Goal: Information Seeking & Learning: Learn about a topic

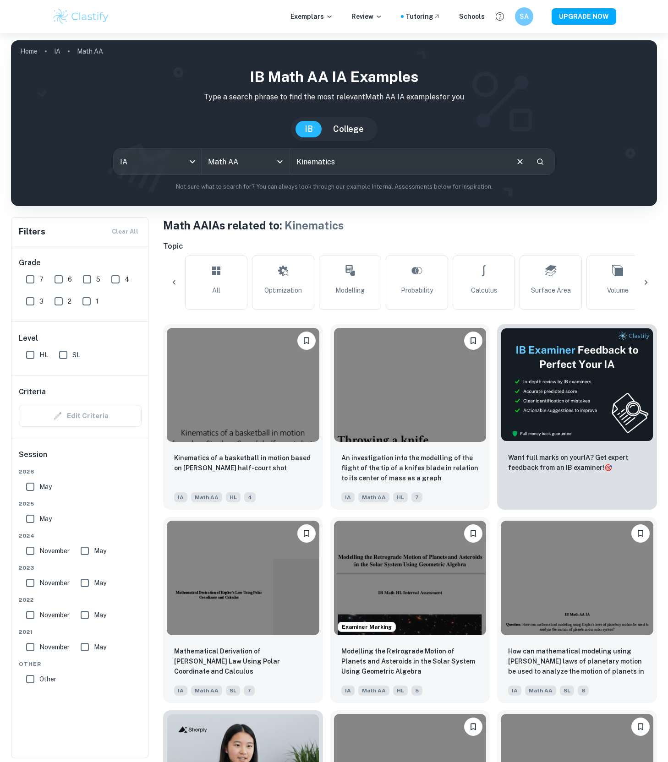
scroll to position [0, 505]
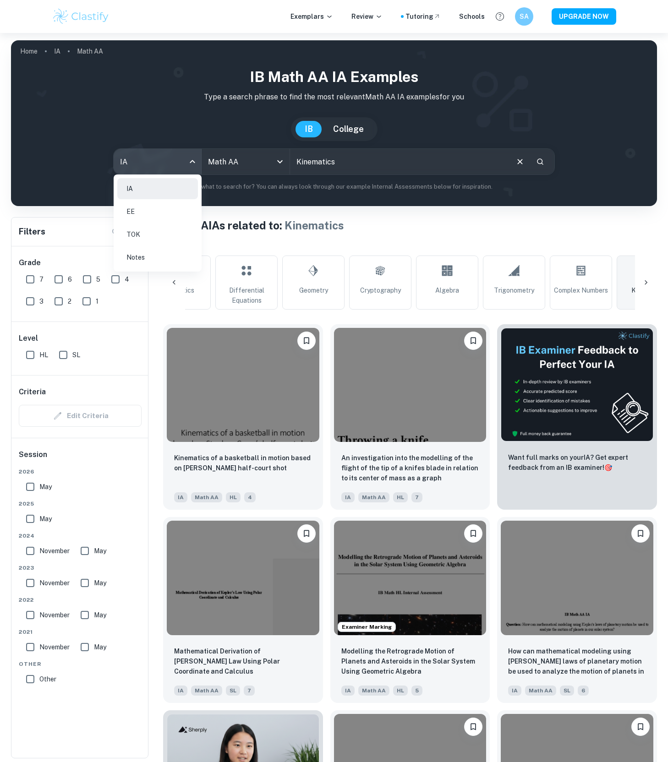
click at [161, 164] on body "We value your privacy We use cookies to enhance your browsing experience, serve…" at bounding box center [334, 414] width 668 height 762
click at [144, 209] on li "EE" at bounding box center [157, 211] width 81 height 21
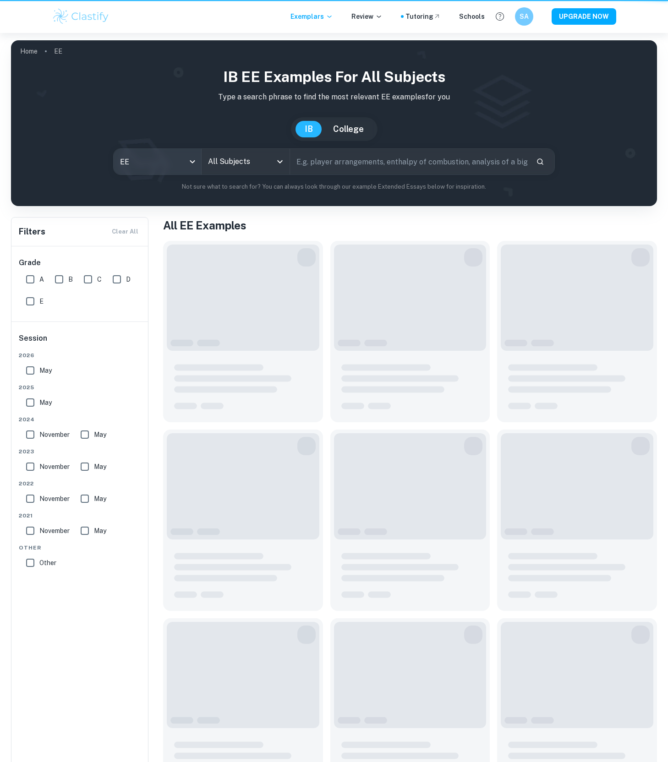
click at [153, 157] on body "We value your privacy We use cookies to enhance your browsing experience, serve…" at bounding box center [334, 414] width 668 height 762
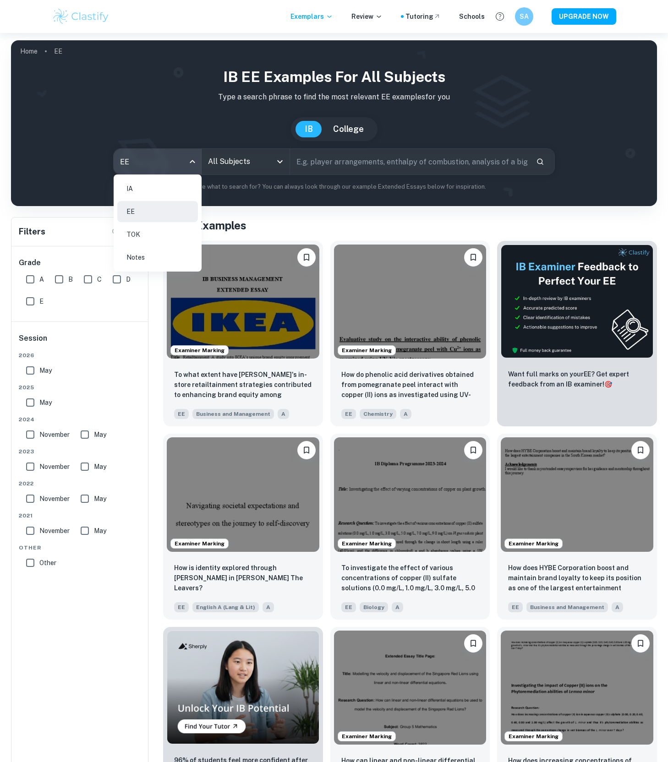
click at [149, 188] on li "IA" at bounding box center [157, 188] width 81 height 21
type input "ia"
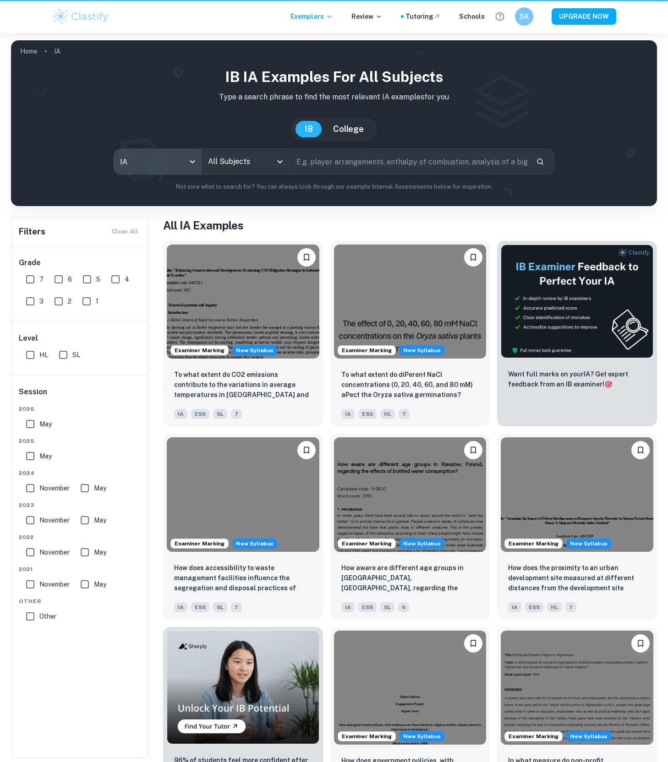
click at [263, 157] on input "All Subjects" at bounding box center [239, 161] width 66 height 17
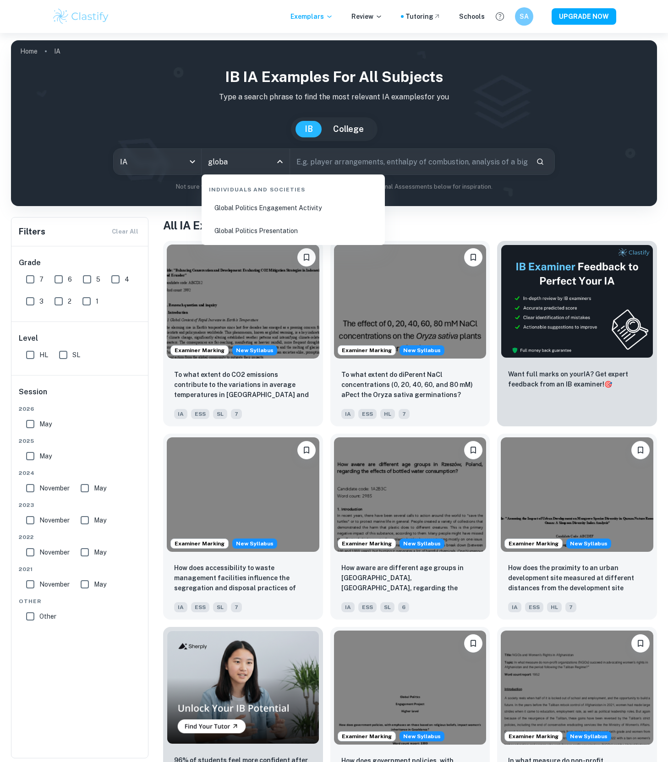
click at [289, 210] on li "Global Politics Engagement Activity" at bounding box center [293, 207] width 176 height 21
type input "Global Politics Engagement Activity"
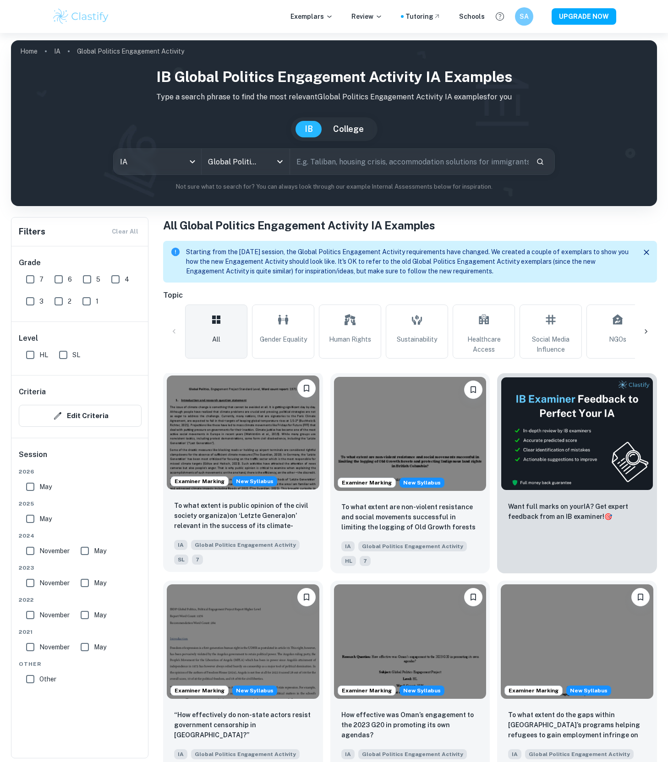
click at [241, 431] on img at bounding box center [243, 433] width 153 height 114
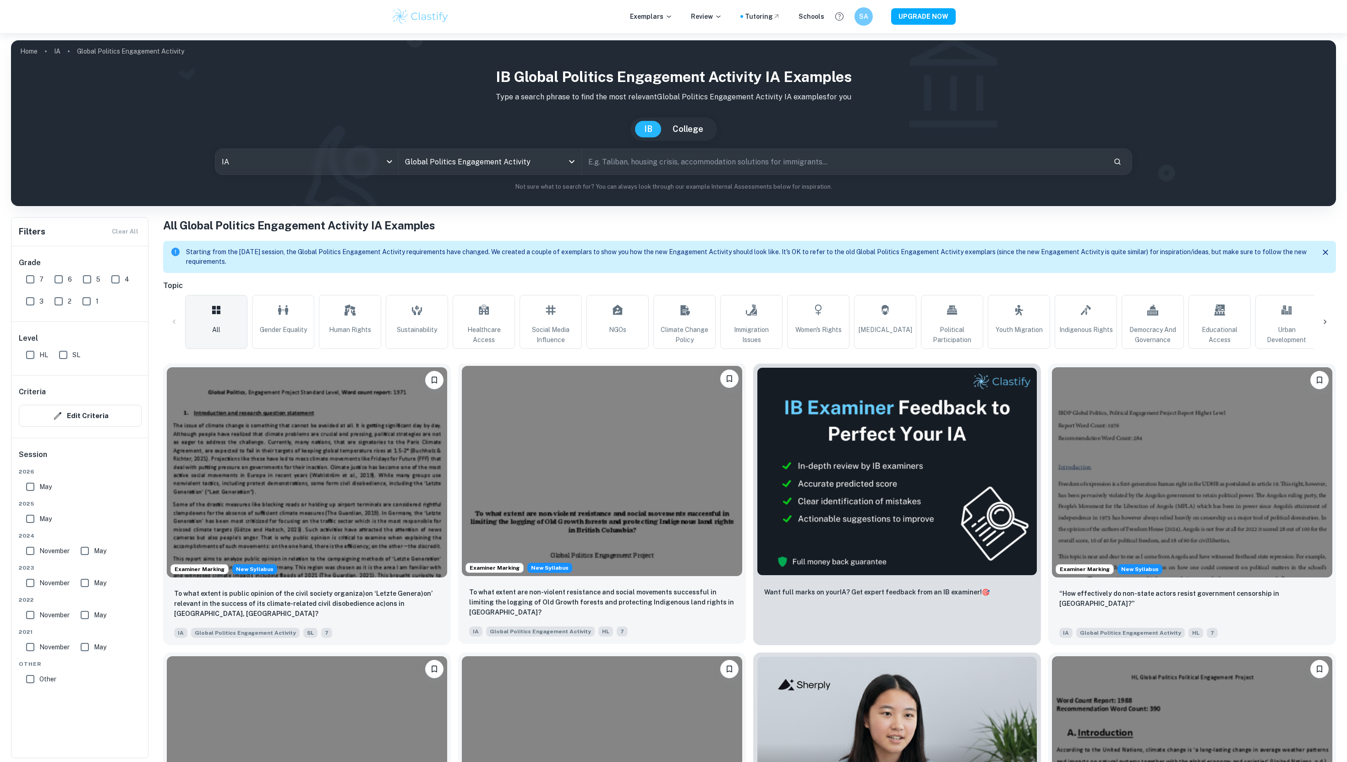
click at [564, 488] on img at bounding box center [602, 471] width 280 height 210
click at [60, 352] on input "SL" at bounding box center [63, 355] width 18 height 18
checkbox input "true"
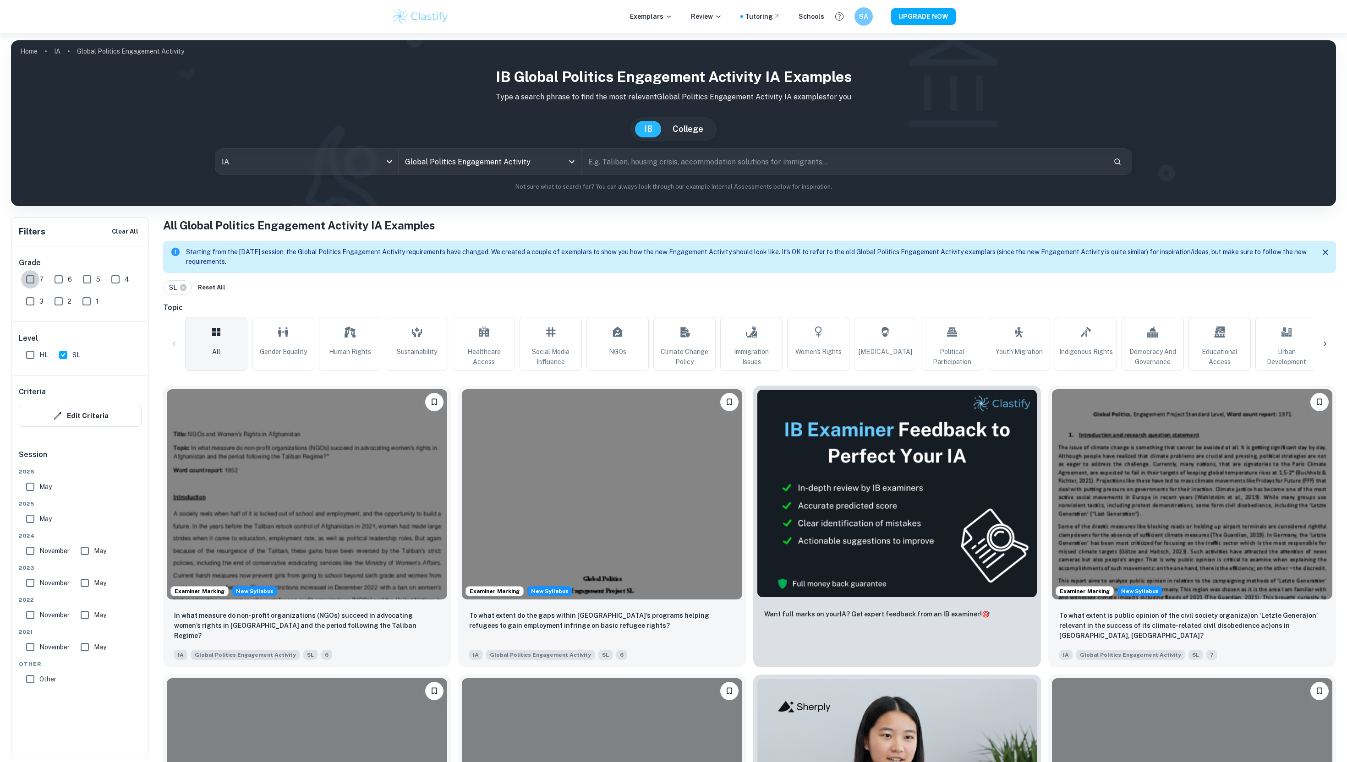
click at [28, 277] on input "7" at bounding box center [30, 279] width 18 height 18
checkbox input "true"
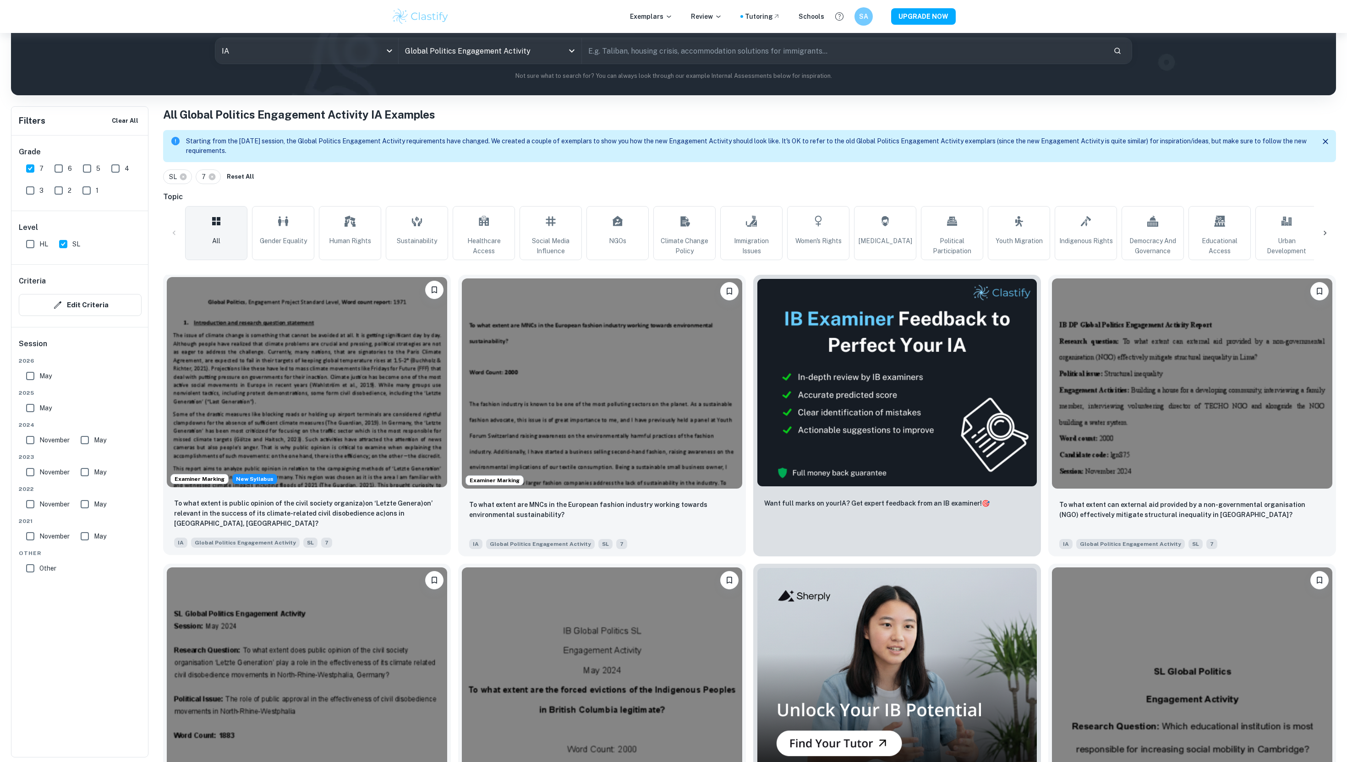
scroll to position [110, 0]
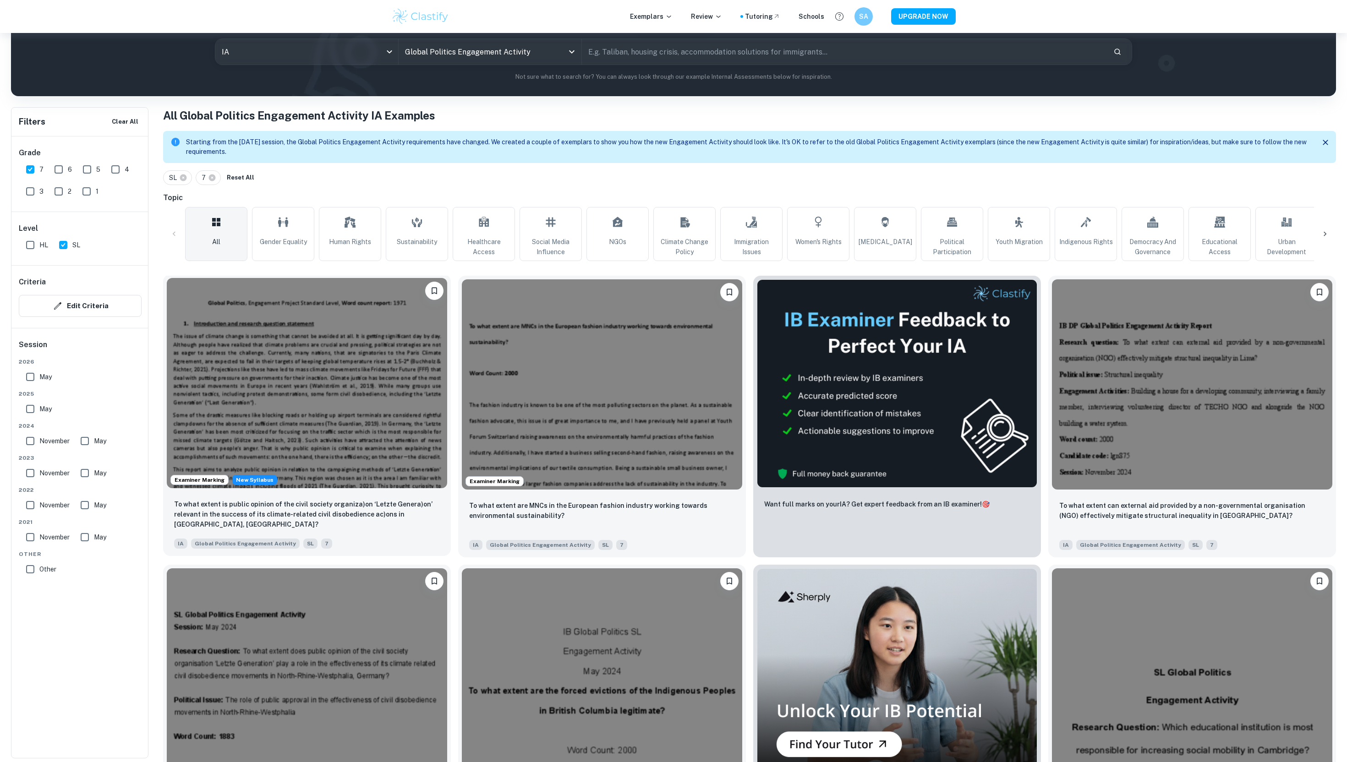
click at [296, 392] on img at bounding box center [307, 383] width 280 height 210
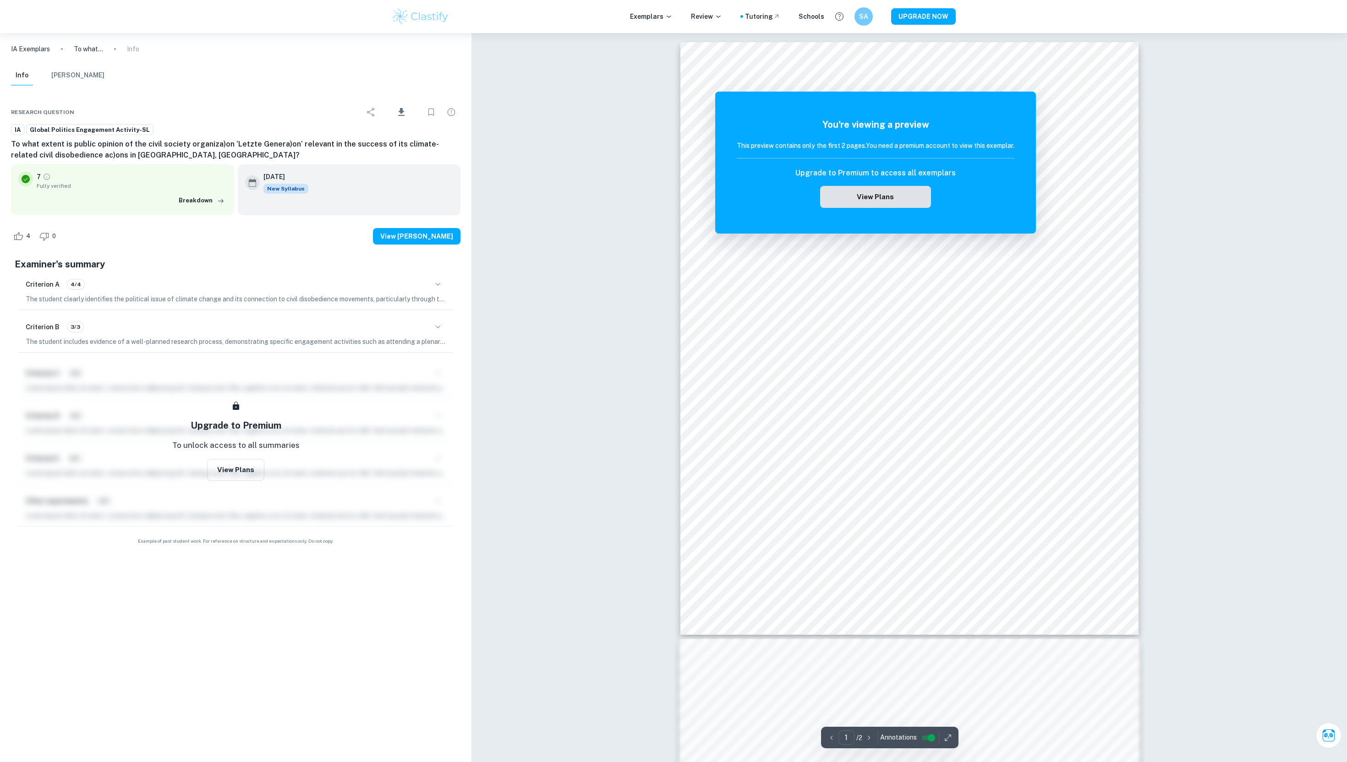
click at [668, 198] on button "View Plans" at bounding box center [875, 197] width 111 height 22
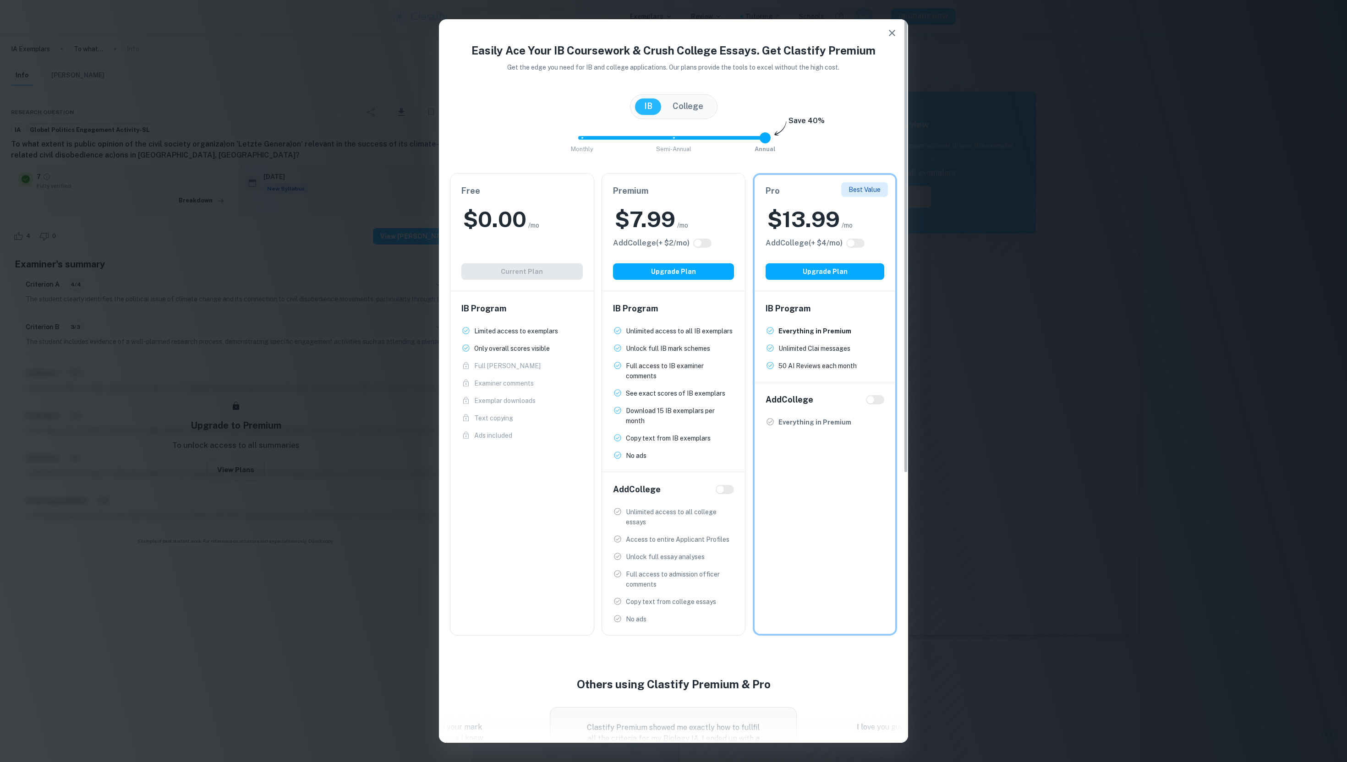
click at [519, 232] on h2 "$ 0.00" at bounding box center [494, 219] width 63 height 29
click at [525, 273] on div "Free $ 0.00 /mo Add College (+ $ 2 /mo) Current Plan" at bounding box center [521, 232] width 143 height 117
click at [668, 212] on h2 "$ 7.99" at bounding box center [645, 219] width 60 height 29
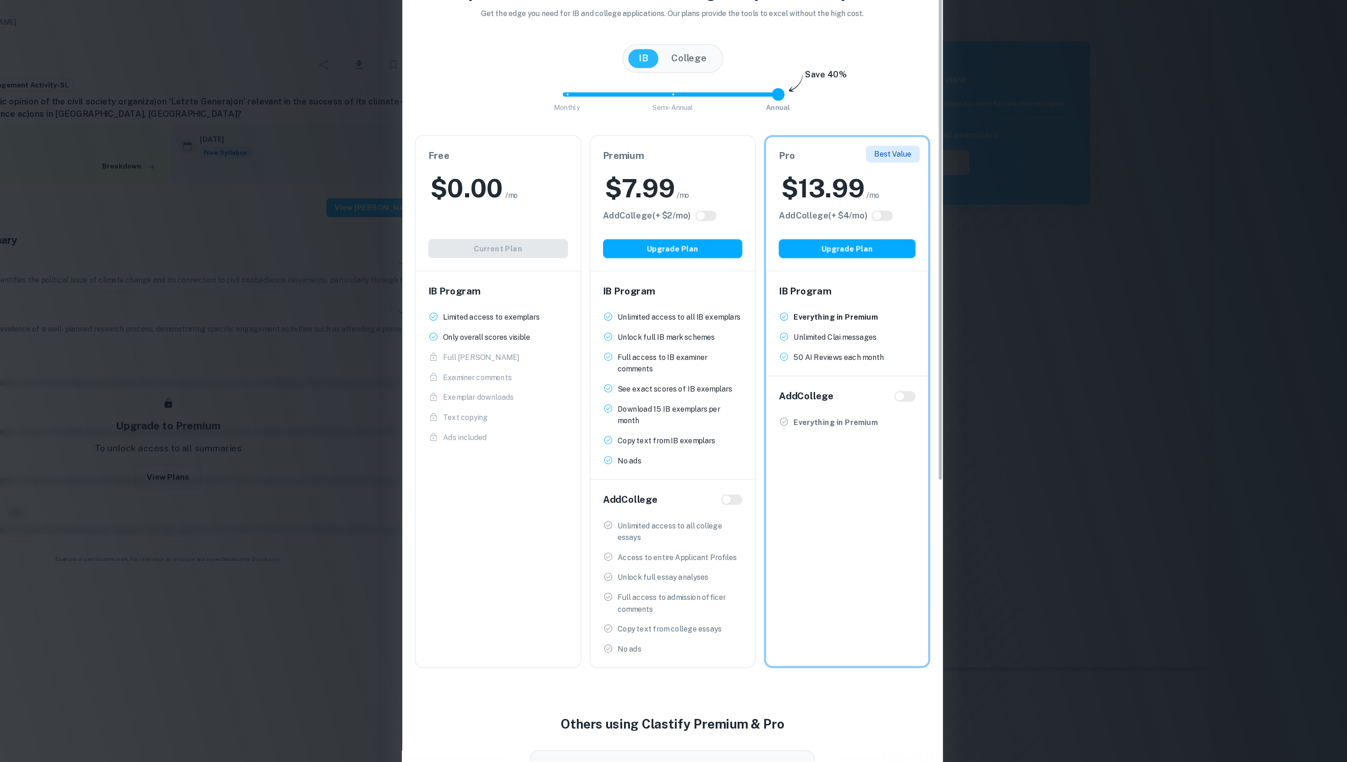
click at [668, 279] on div "Easily Ace Your IB Coursework & Crush College Essays. Get Clastify Premium Get …" at bounding box center [673, 381] width 1347 height 762
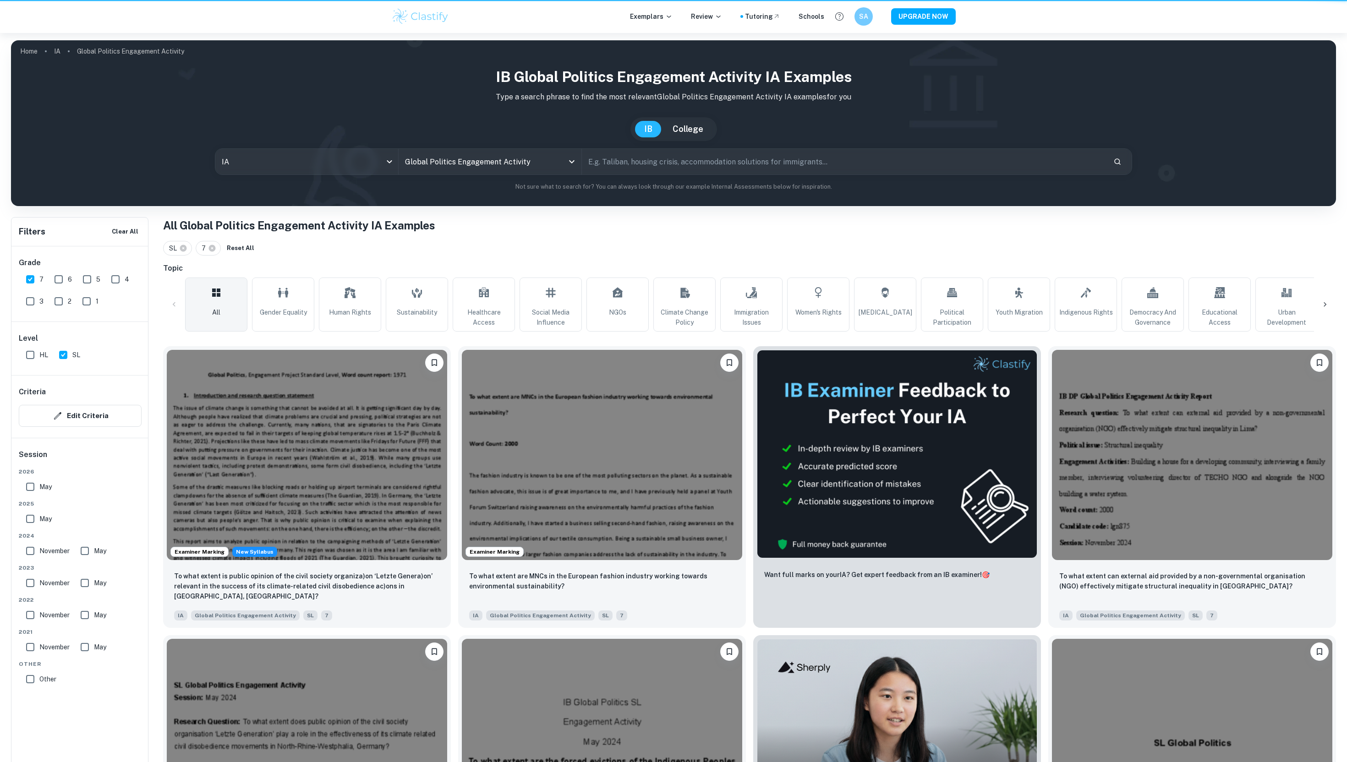
scroll to position [110, 0]
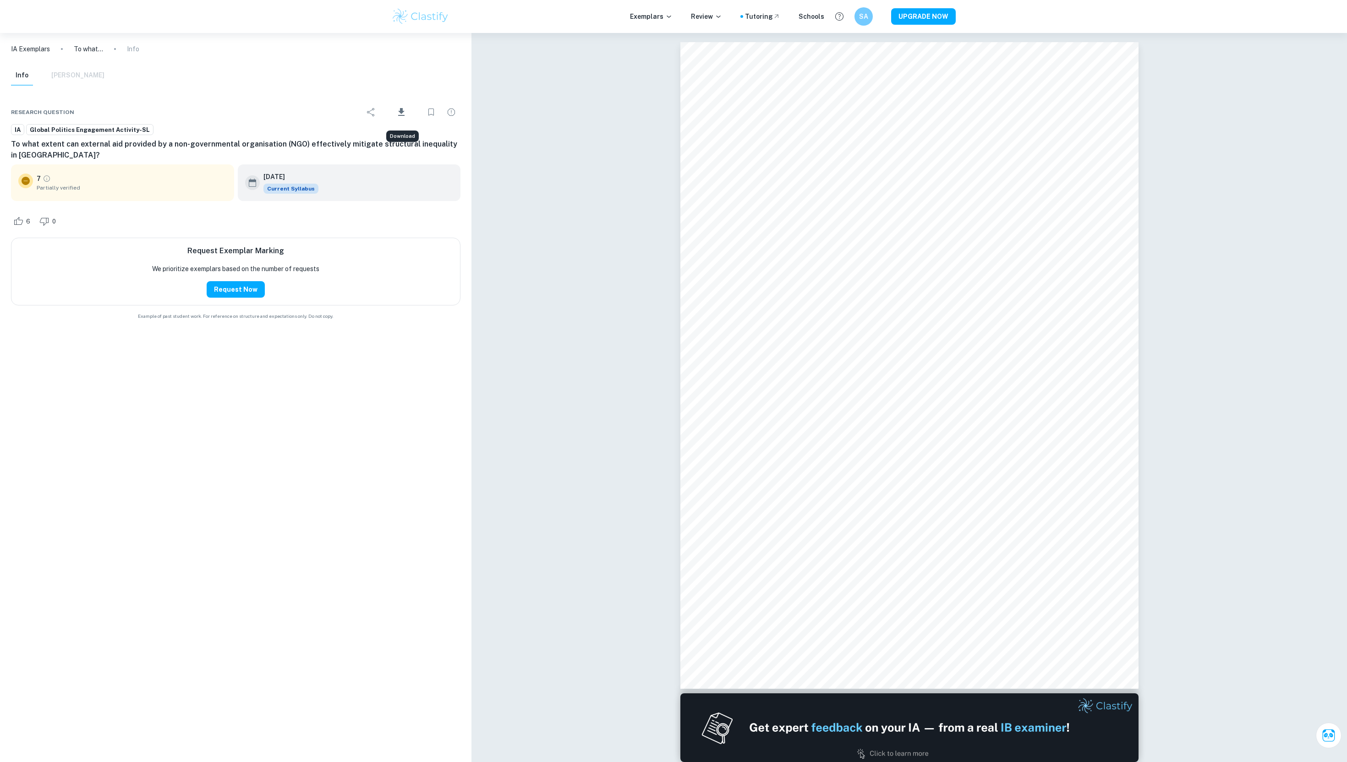
click at [405, 112] on icon "Download" at bounding box center [401, 112] width 11 height 11
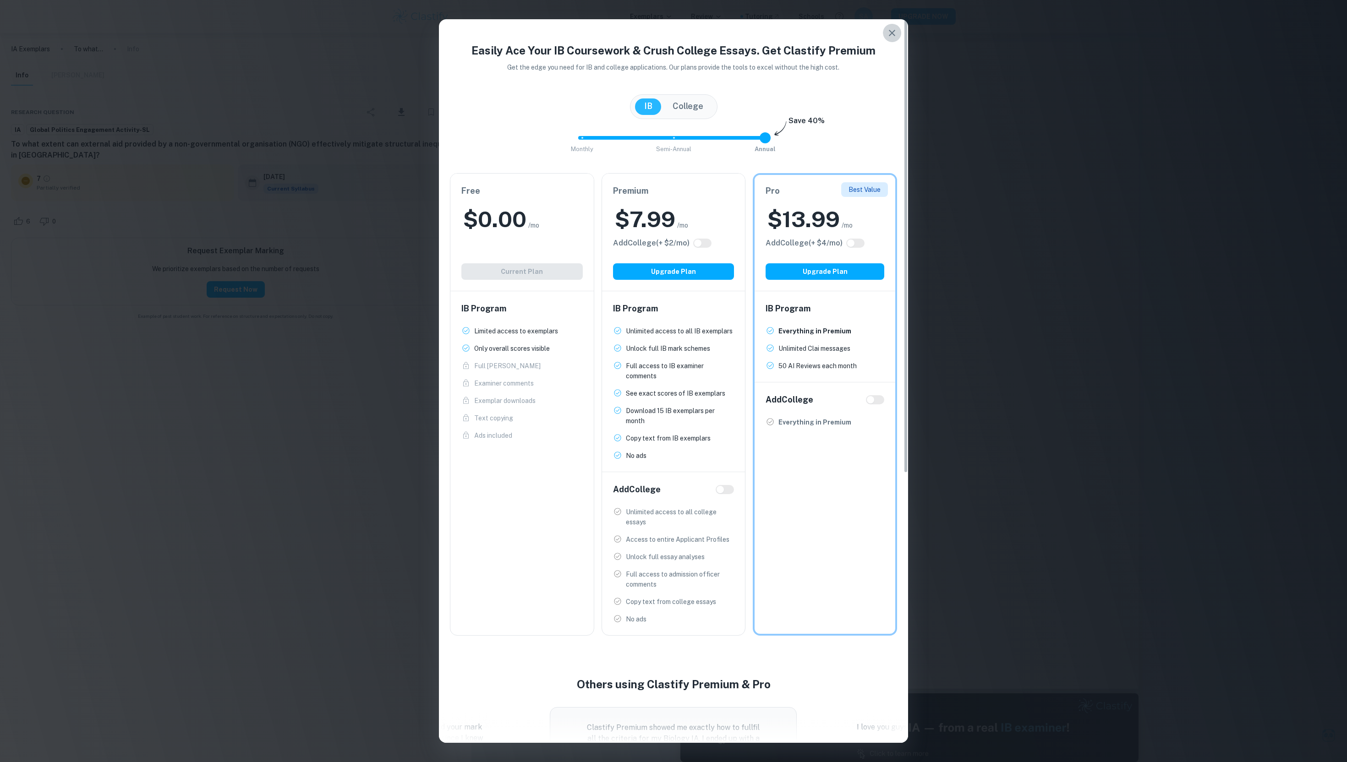
click at [888, 37] on icon "button" at bounding box center [892, 32] width 11 height 11
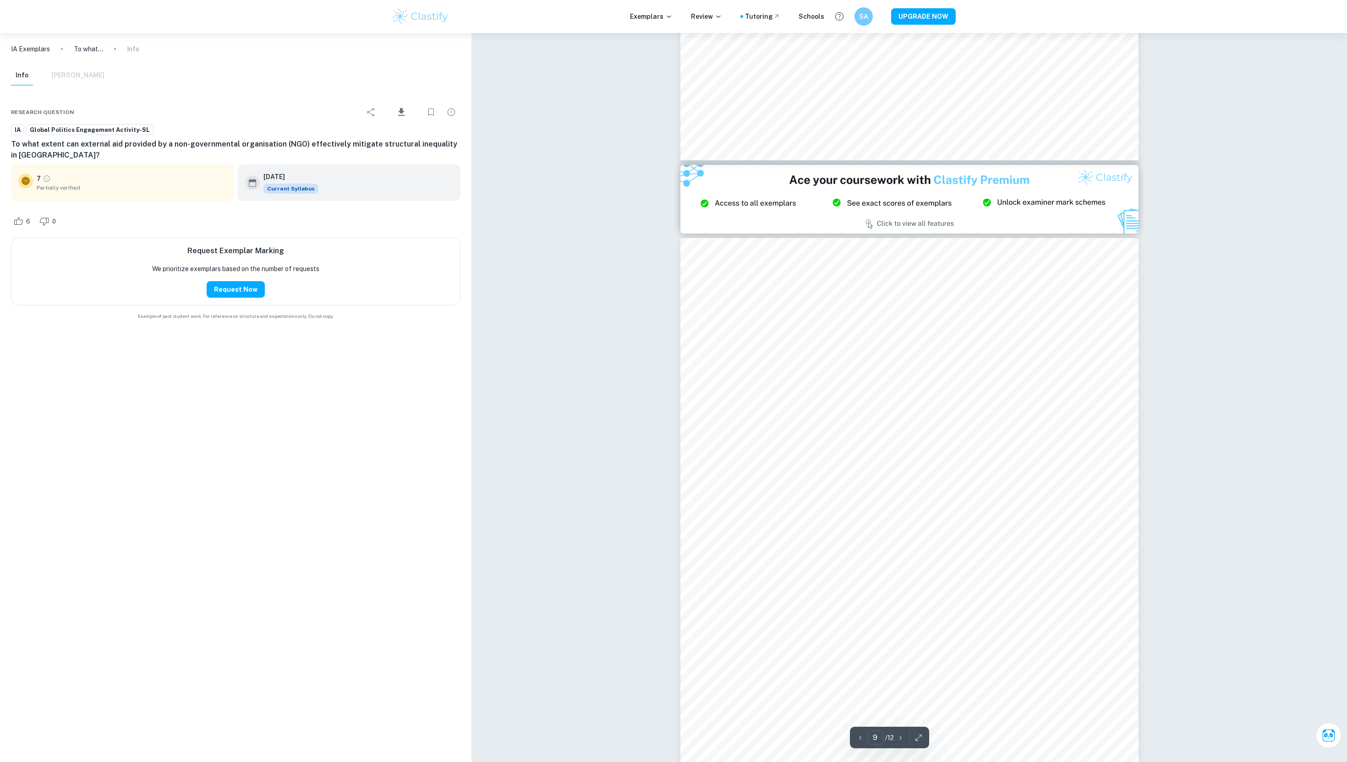
scroll to position [5327, 0]
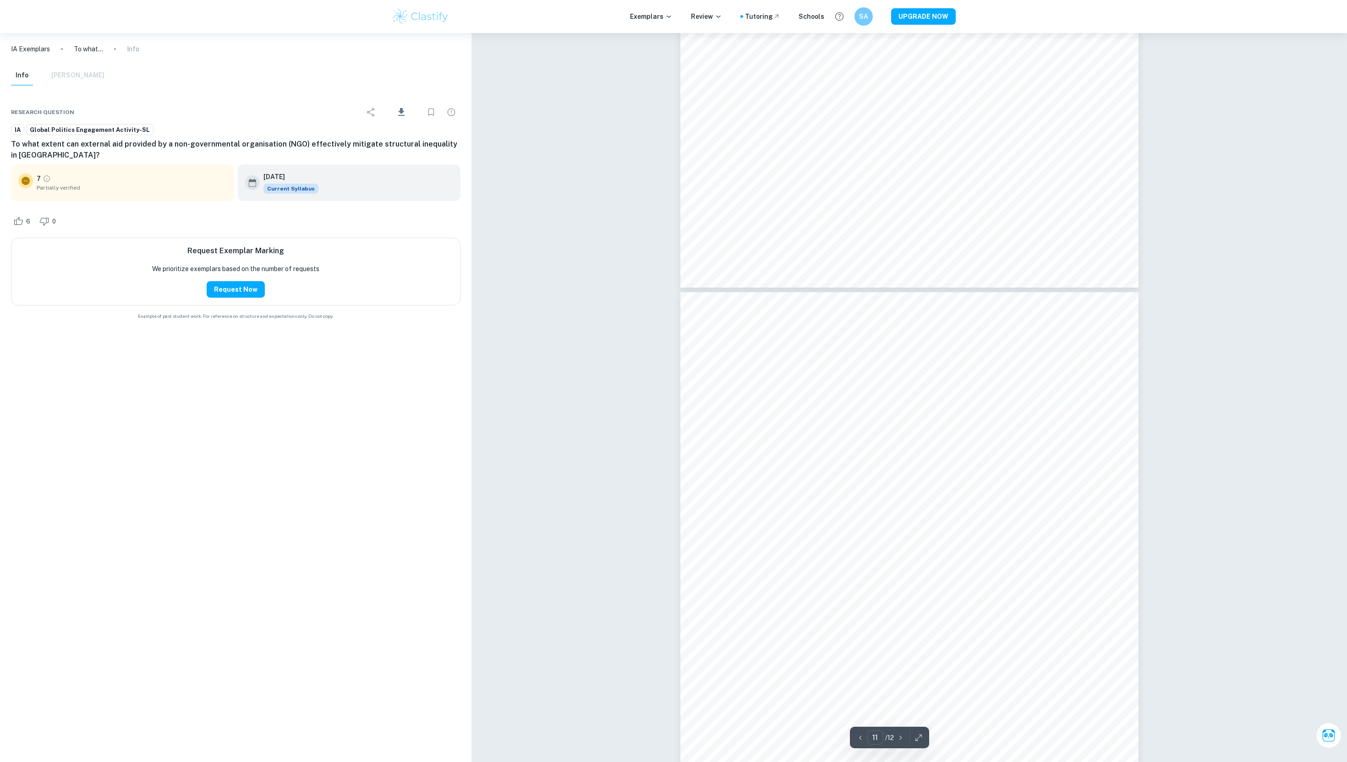
type input "12"
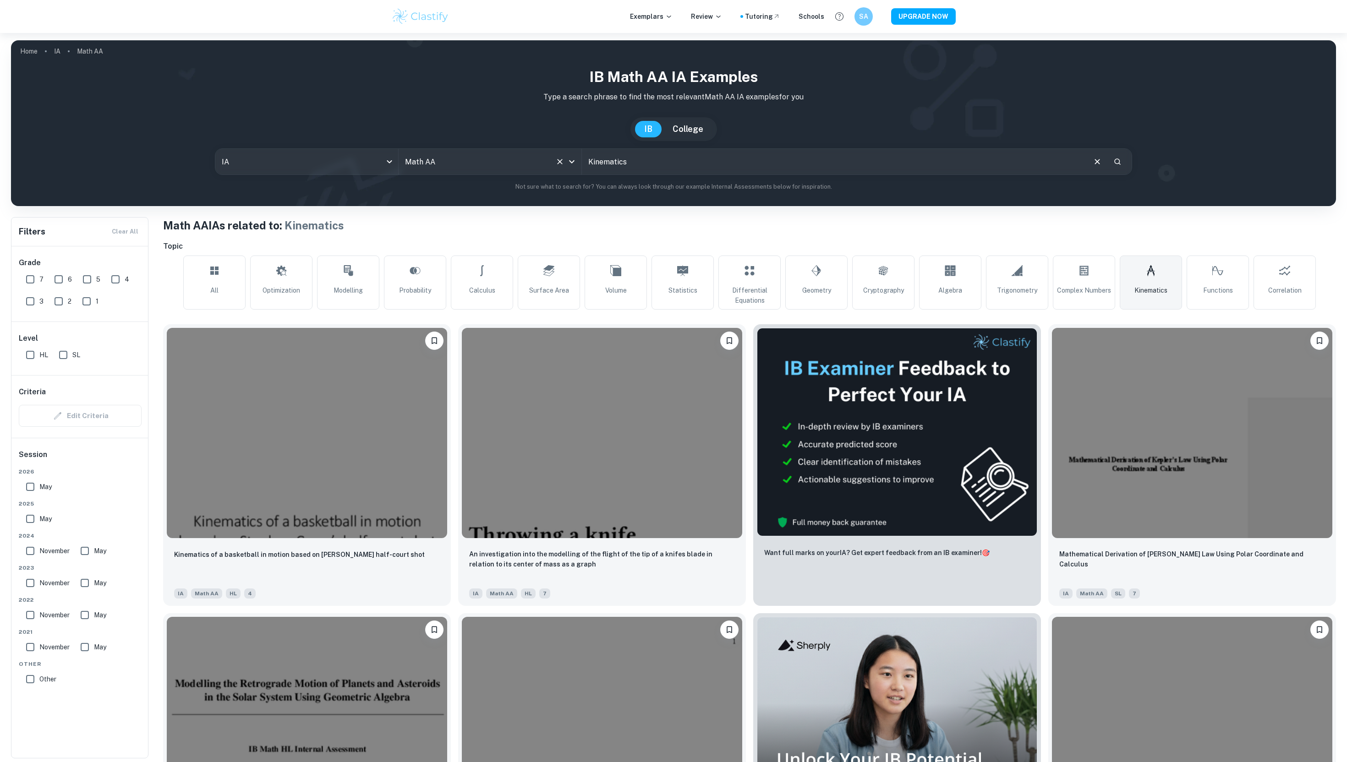
click at [455, 164] on input "Math AA" at bounding box center [477, 161] width 149 height 17
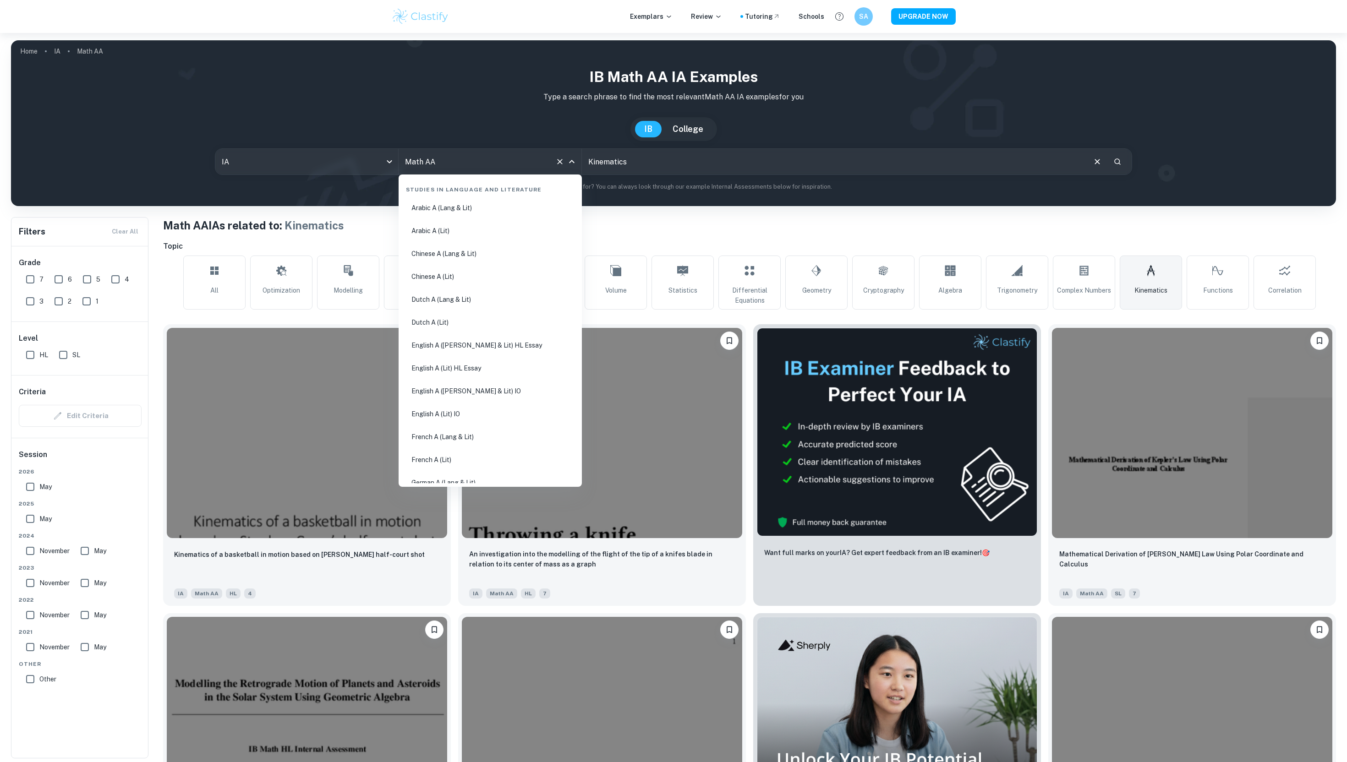
scroll to position [1340, 0]
click at [321, 162] on body "We value your privacy We use cookies to enhance your browsing experience, serve…" at bounding box center [673, 414] width 1347 height 762
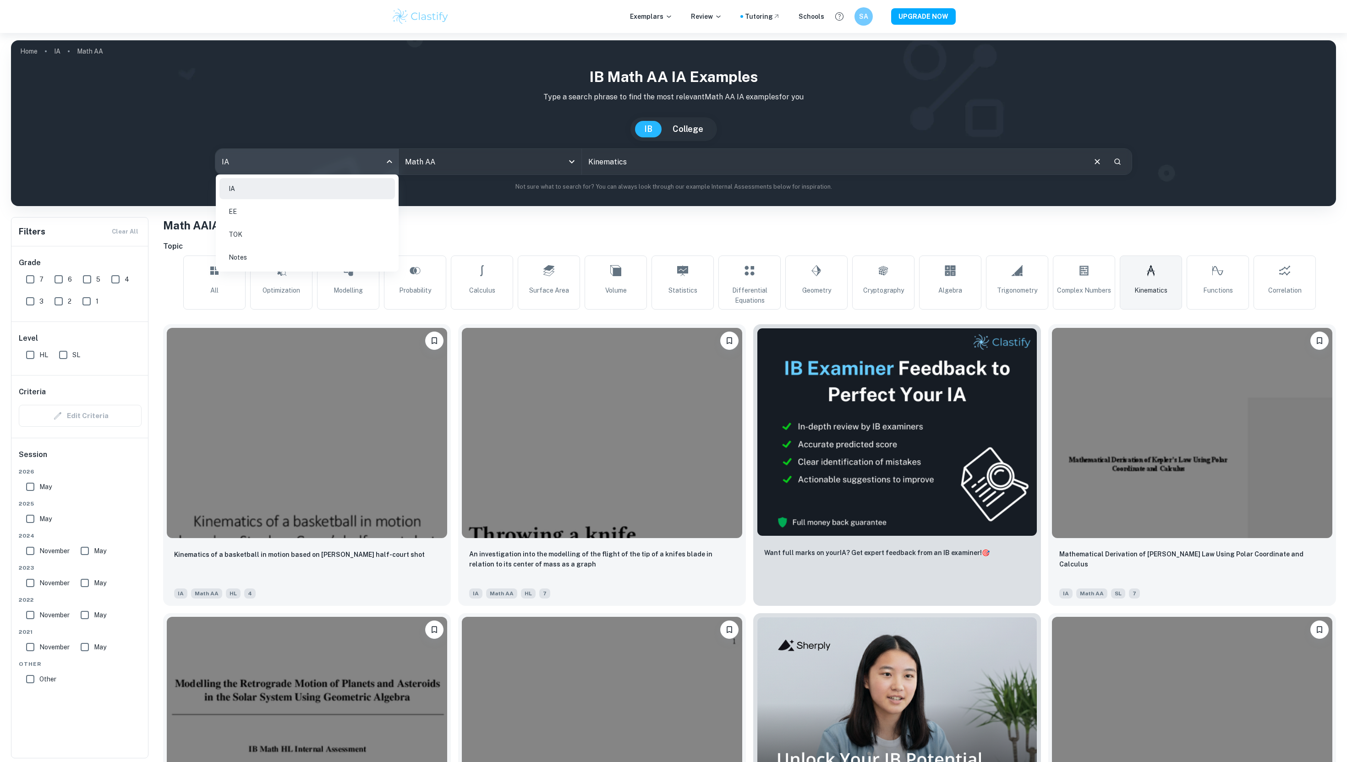
click at [464, 157] on div at bounding box center [673, 381] width 1347 height 762
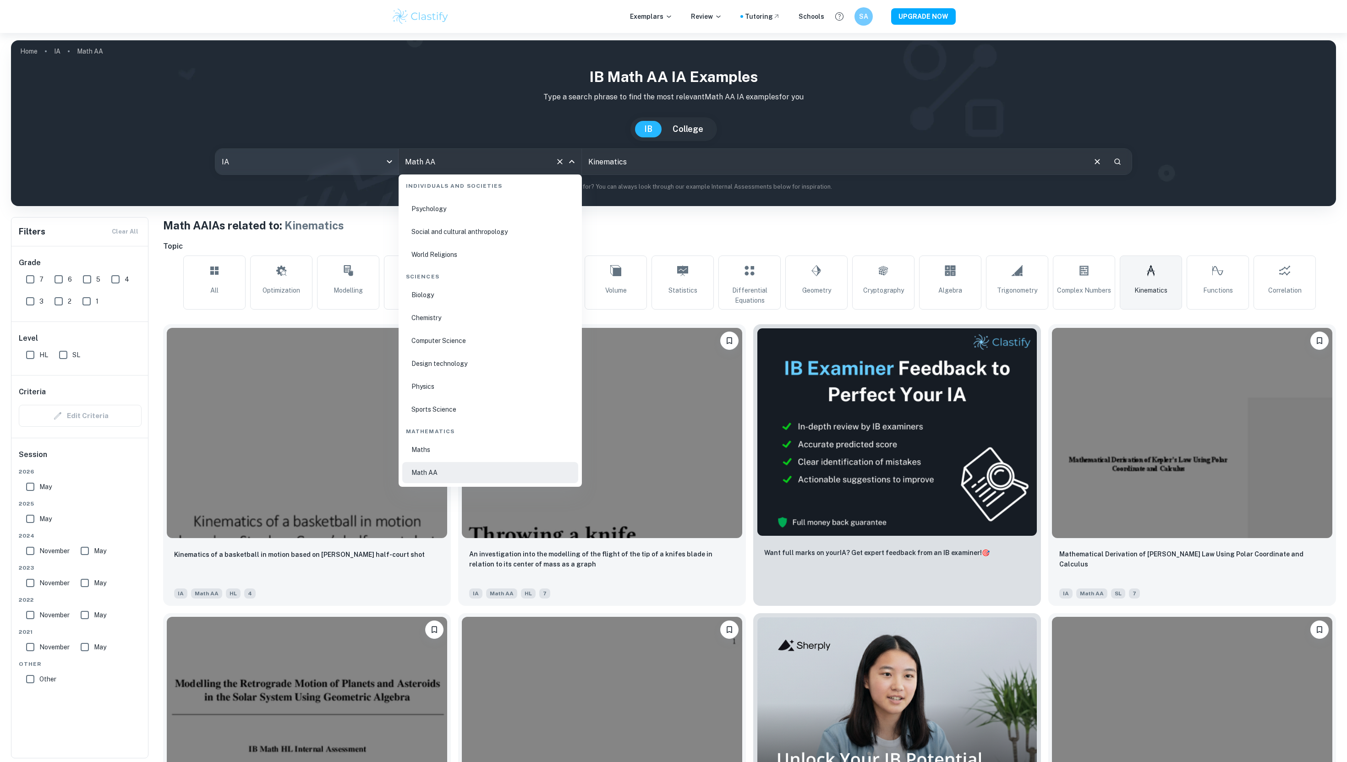
drag, startPoint x: 472, startPoint y: 164, endPoint x: 341, endPoint y: 158, distance: 131.6
click at [341, 158] on div "IA ia All Subjects Math AA All Subjects" at bounding box center [398, 162] width 367 height 26
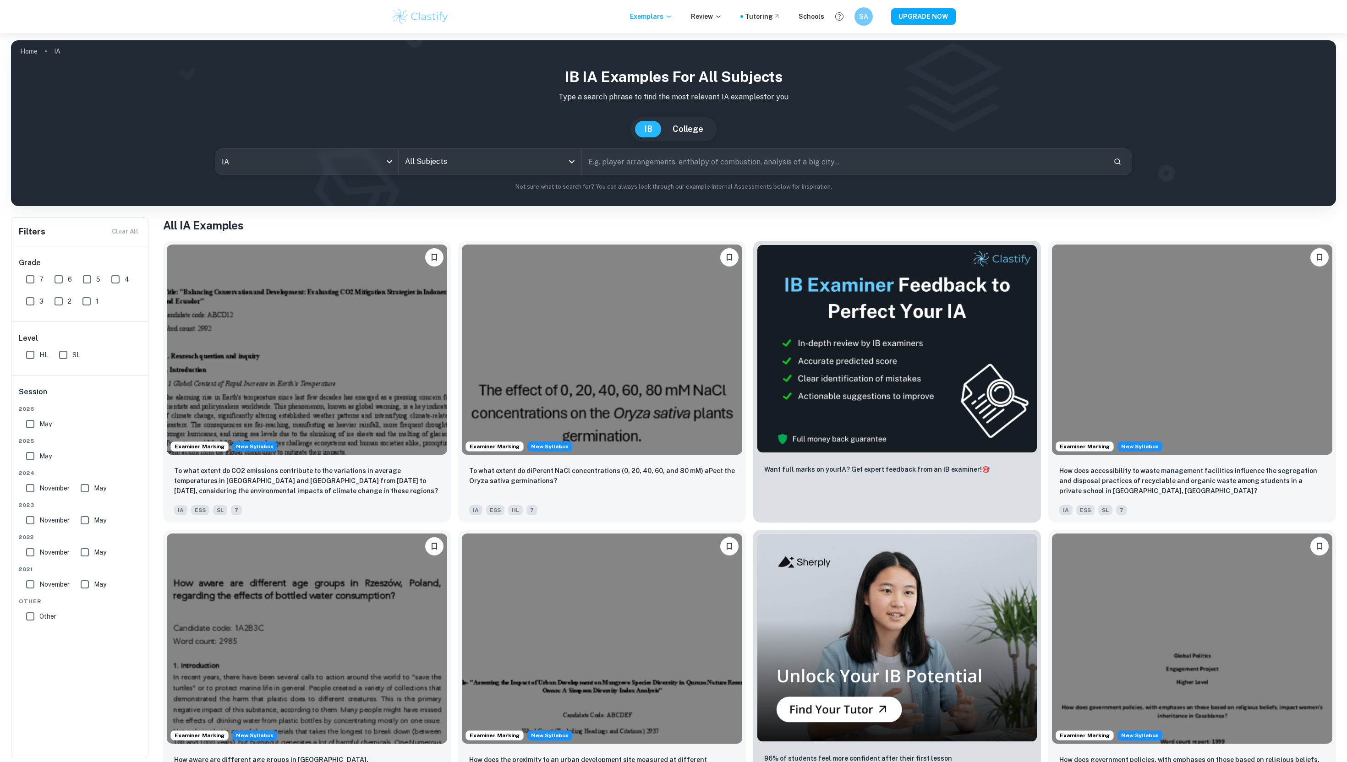
click at [464, 164] on input "All Subjects" at bounding box center [483, 161] width 161 height 17
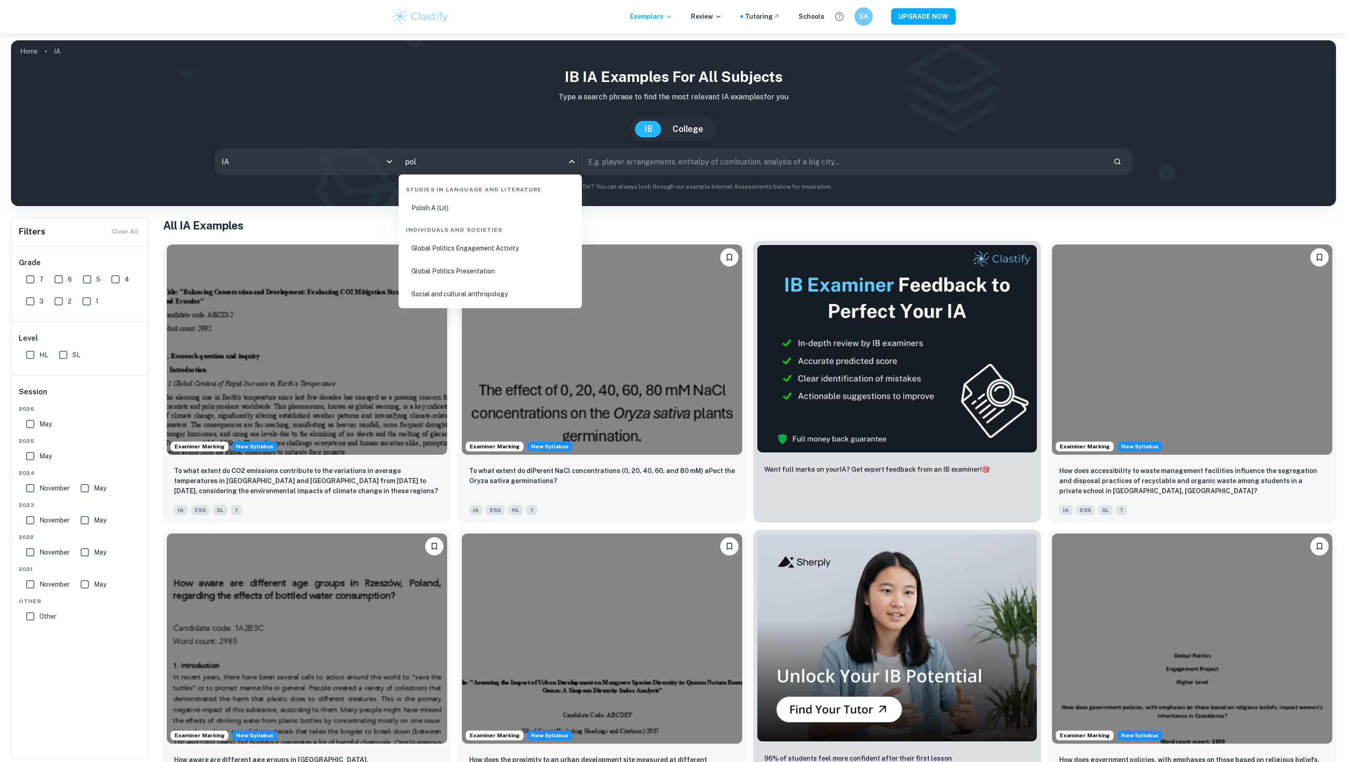
type input "poli"
click at [494, 250] on li "Global Politics Engagement Activity" at bounding box center [490, 248] width 176 height 21
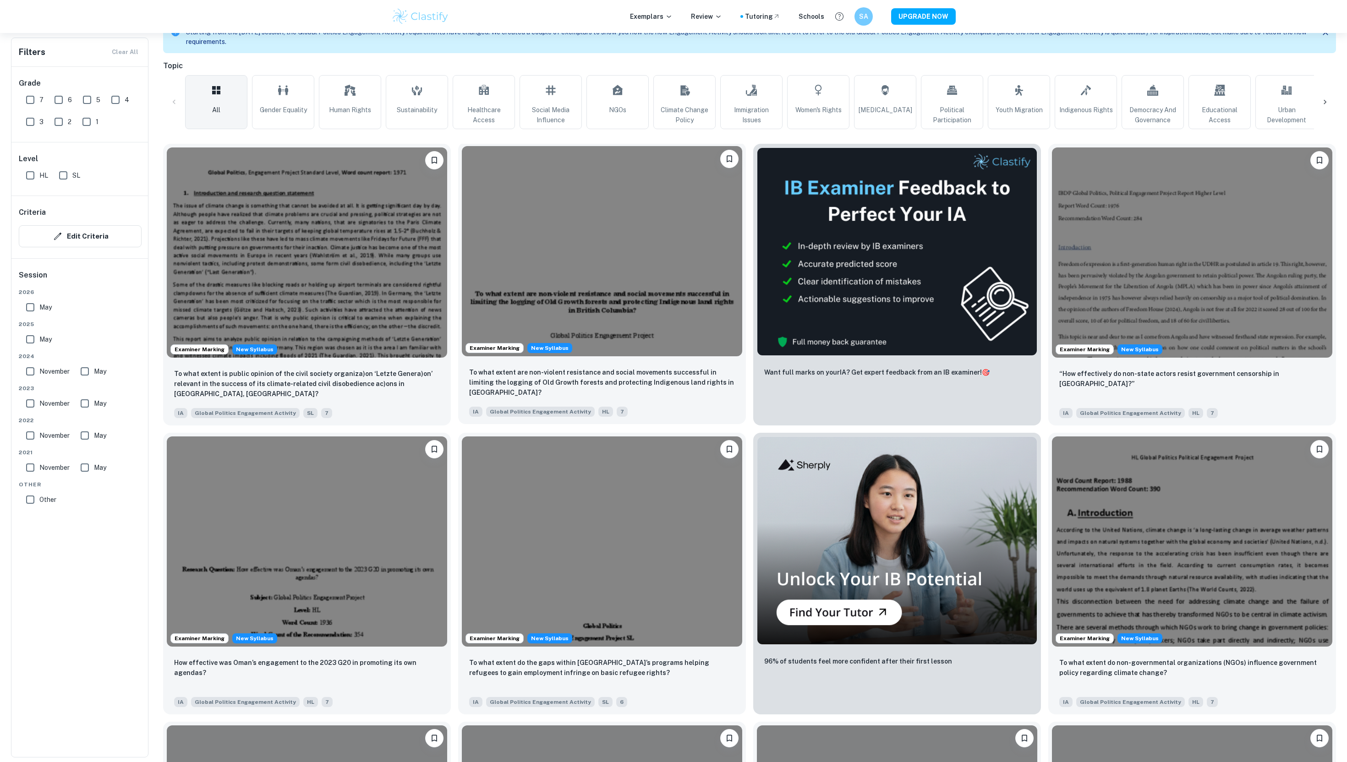
scroll to position [221, 0]
click at [33, 97] on input "7" at bounding box center [30, 100] width 18 height 18
checkbox input "true"
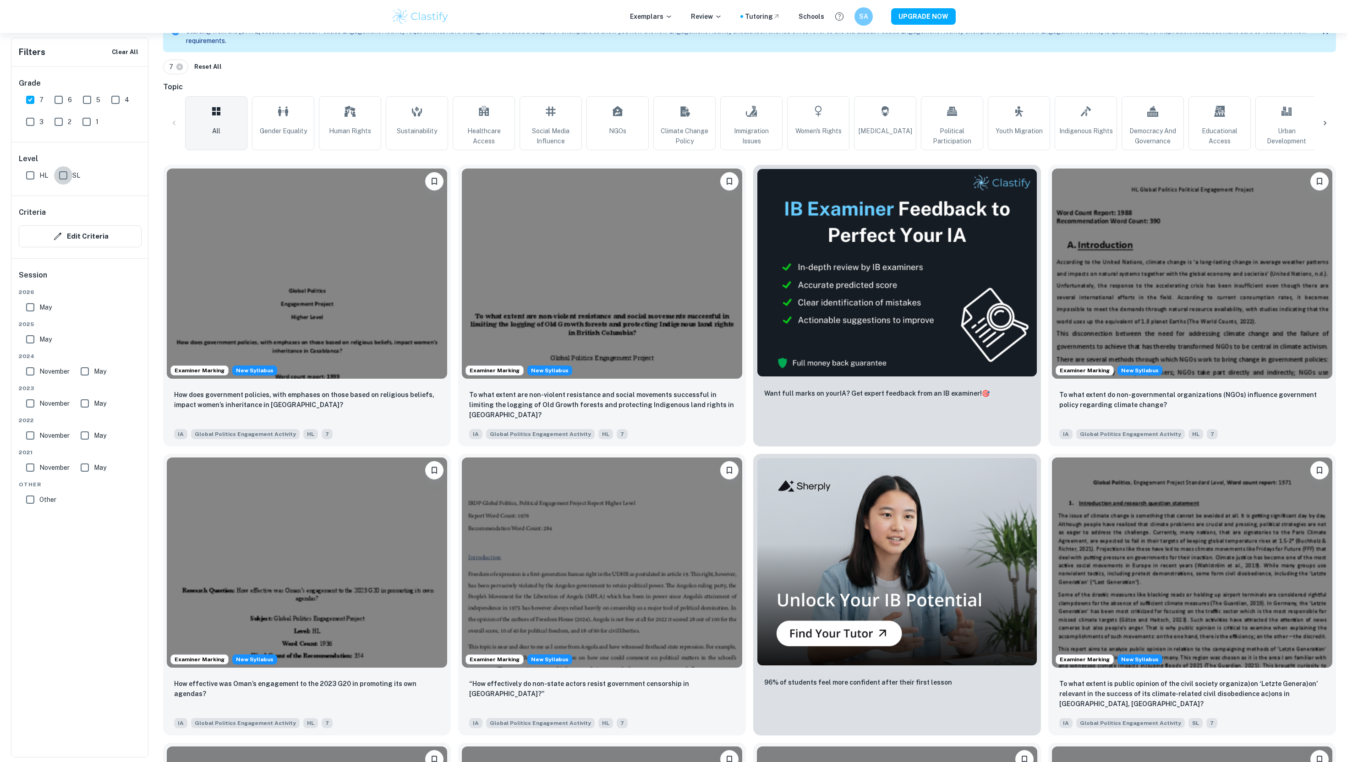
click at [67, 181] on input "SL" at bounding box center [63, 175] width 18 height 18
checkbox input "true"
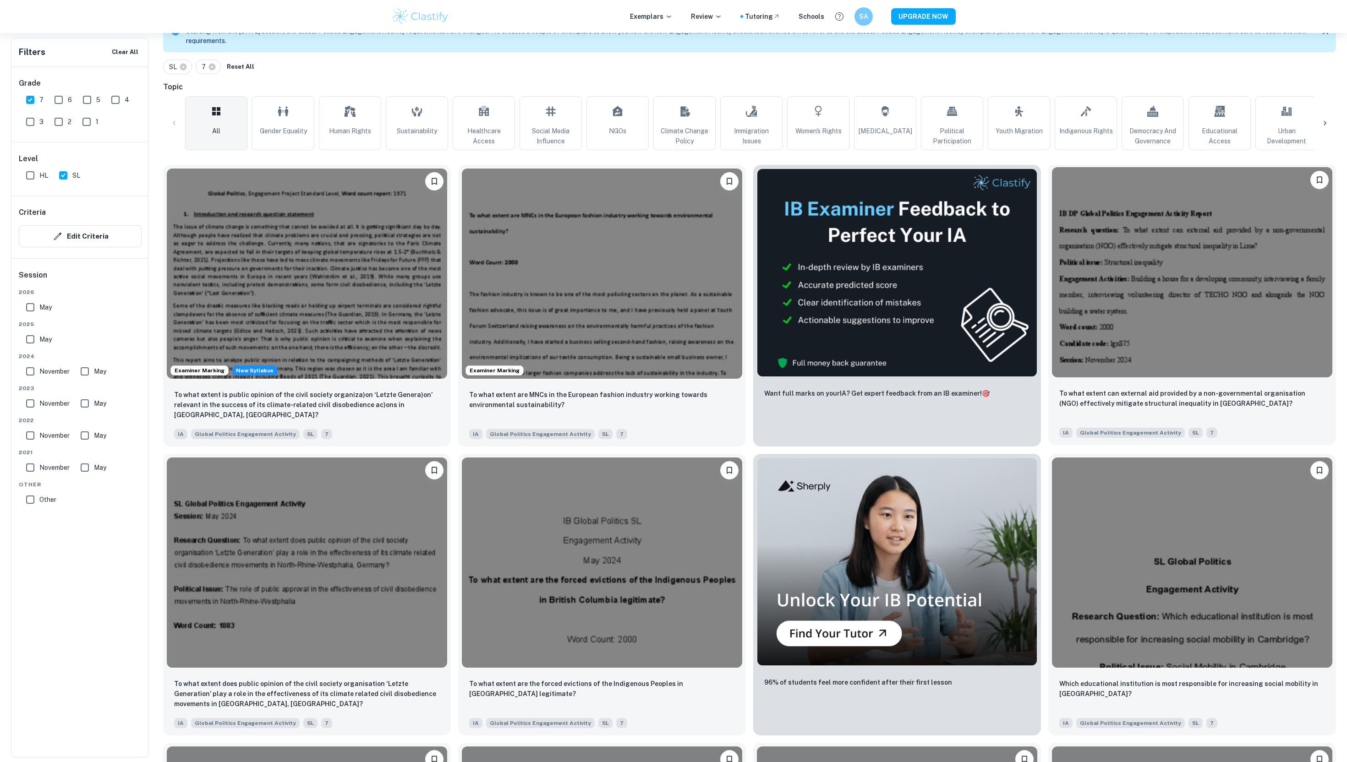
click at [1170, 288] on img at bounding box center [1192, 272] width 280 height 210
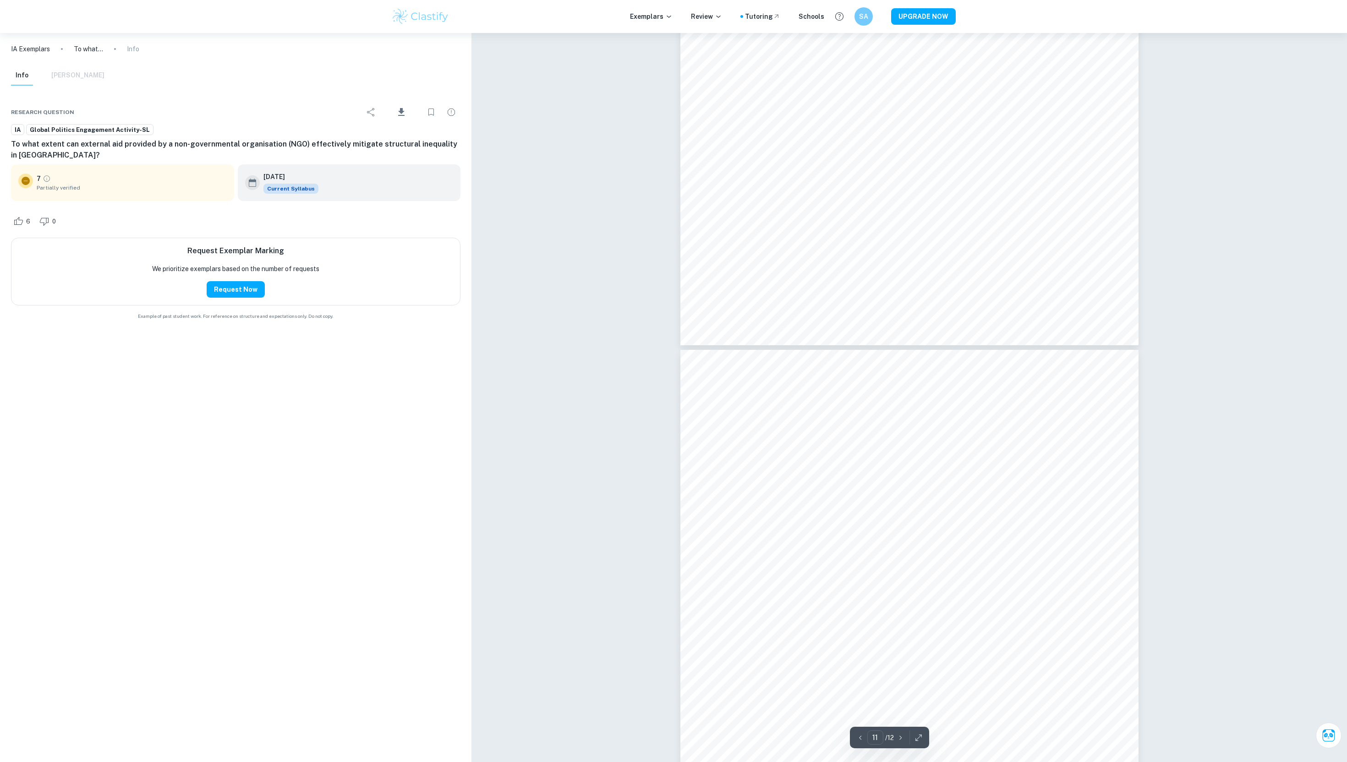
type input "10"
